Goal: Go to known website: Go to known website

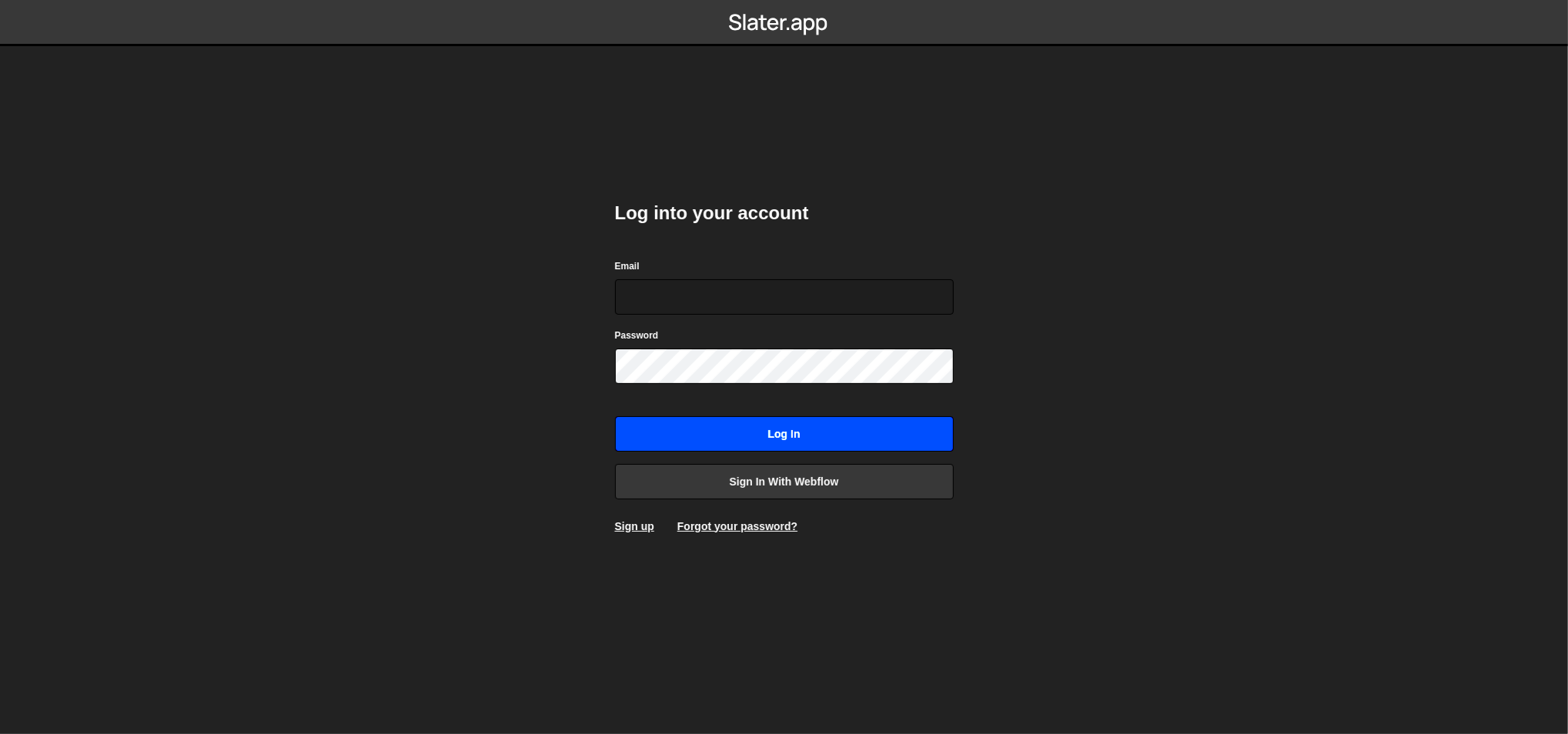
type input "[EMAIL_ADDRESS][DOMAIN_NAME]"
click at [689, 445] on input "Log in" at bounding box center [784, 433] width 339 height 36
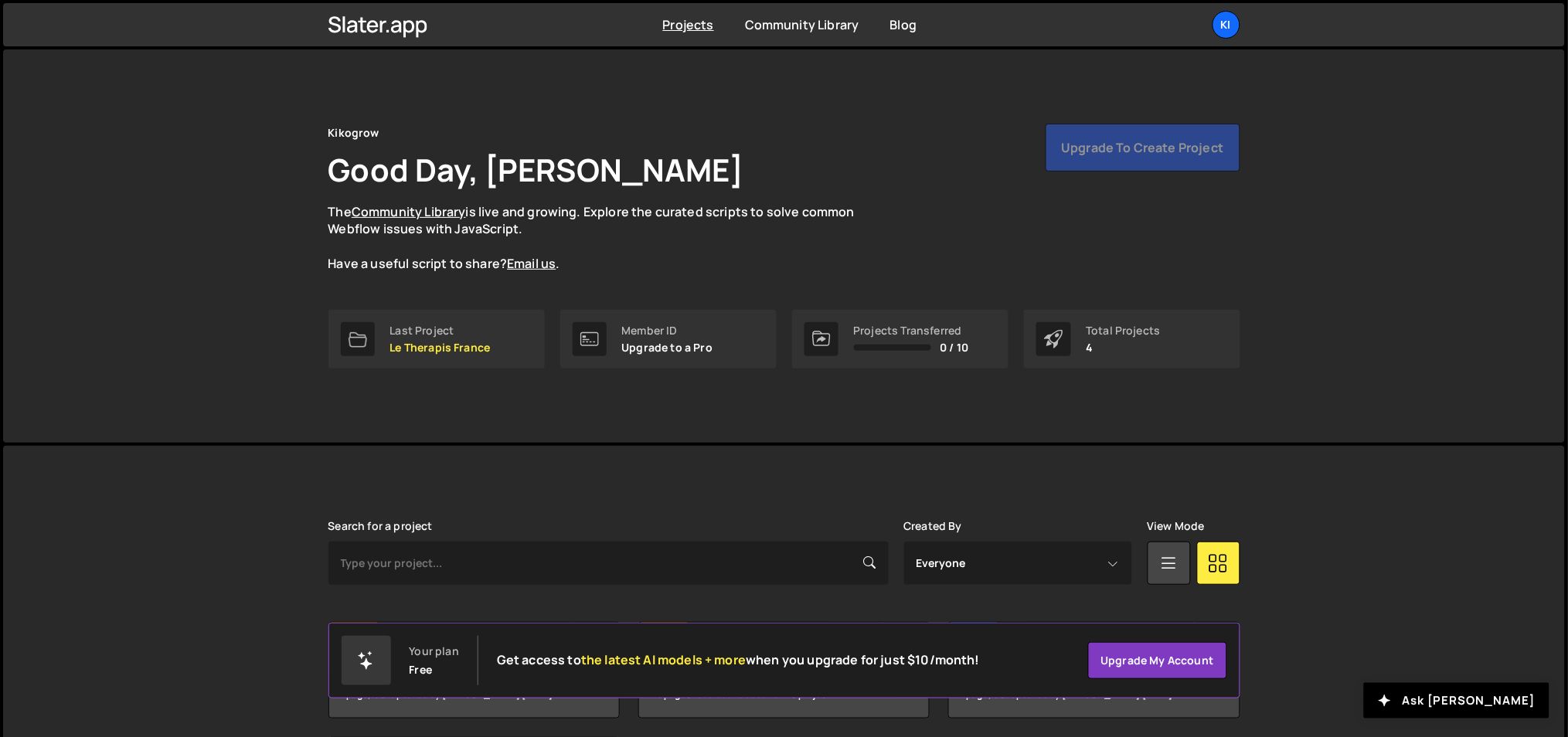
scroll to position [173, 0]
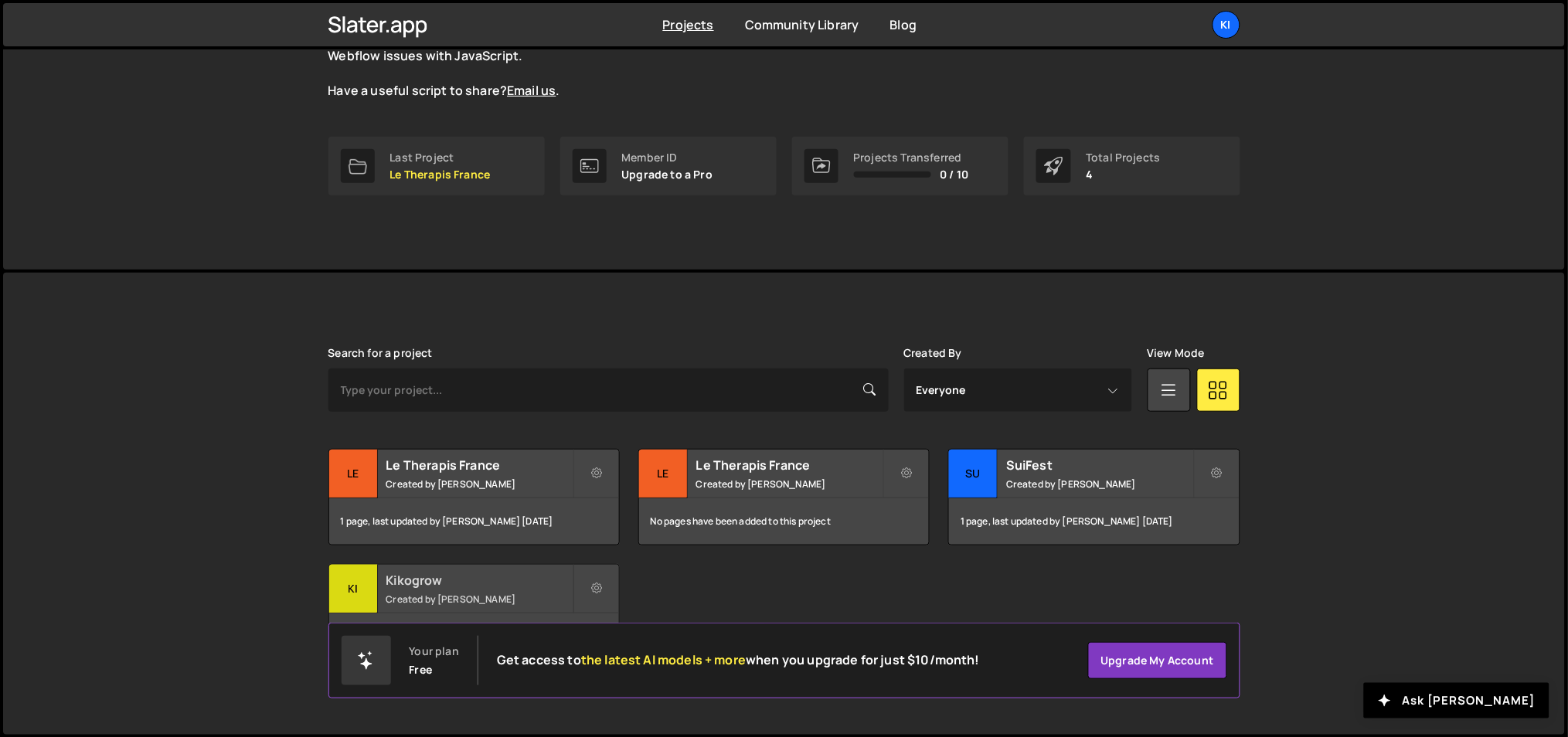
click at [501, 587] on h2 "Kikogrow" at bounding box center [480, 580] width 187 height 17
